Goal: Task Accomplishment & Management: Complete application form

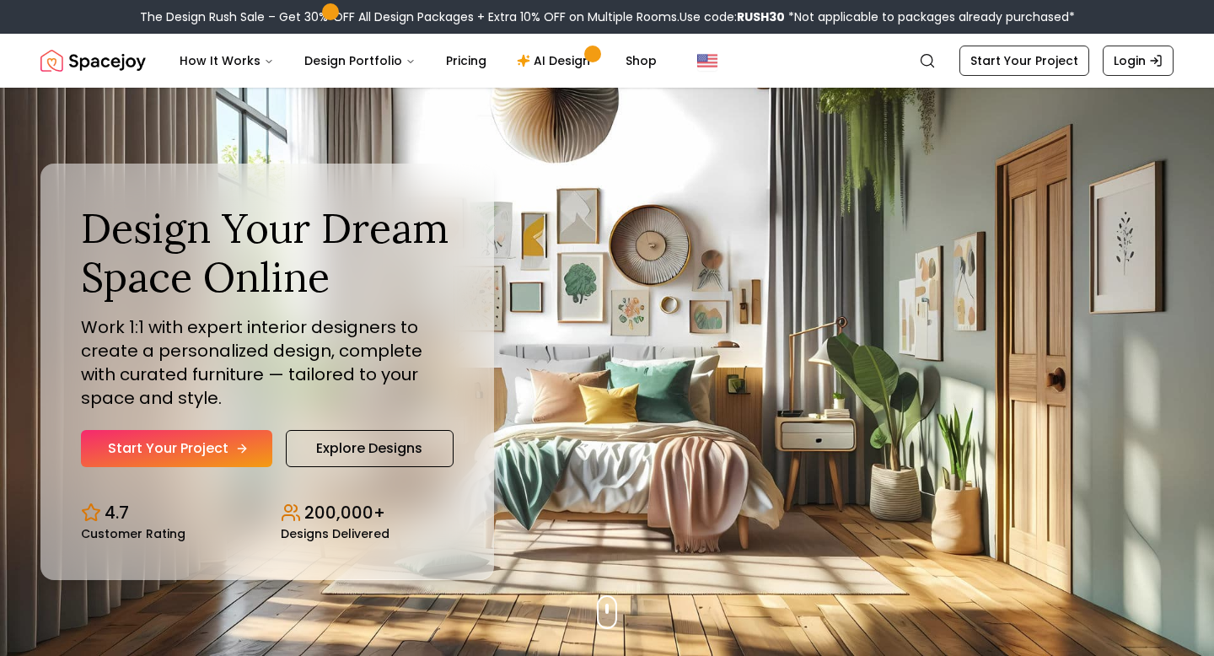
click at [231, 455] on link "Start Your Project" at bounding box center [176, 448] width 191 height 37
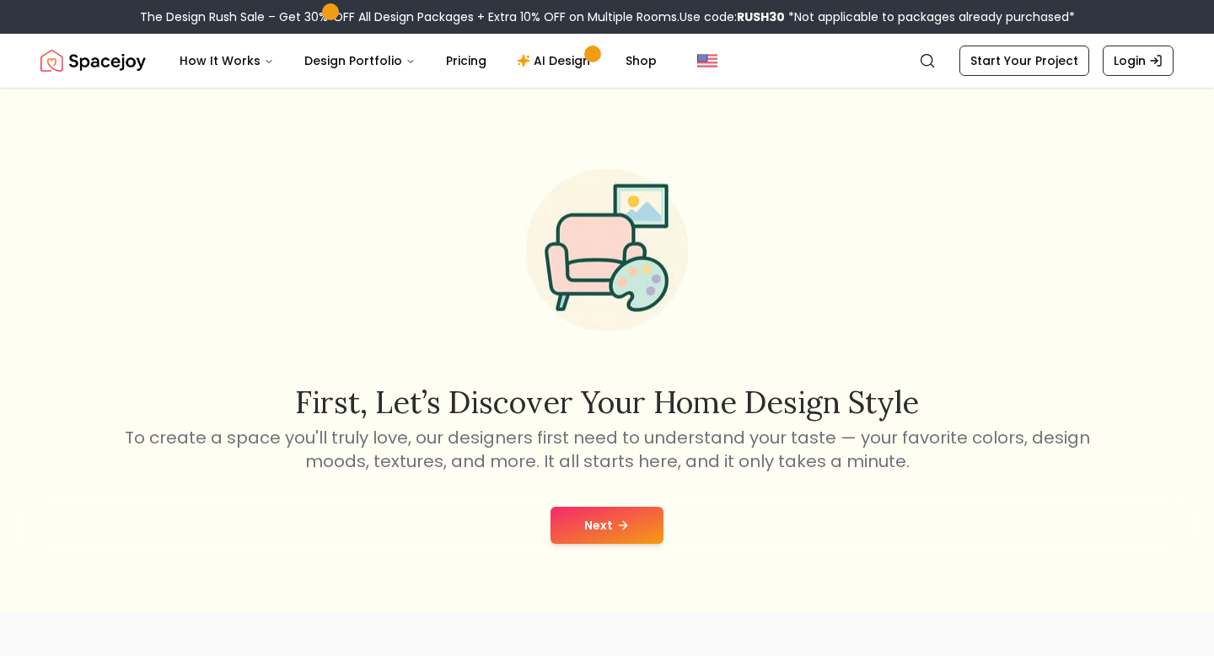
click at [629, 532] on button "Next" at bounding box center [607, 525] width 113 height 37
